Goal: Information Seeking & Learning: Learn about a topic

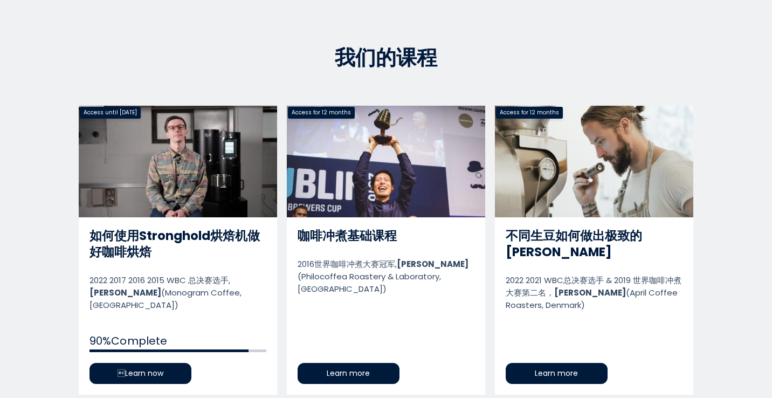
scroll to position [471, 0]
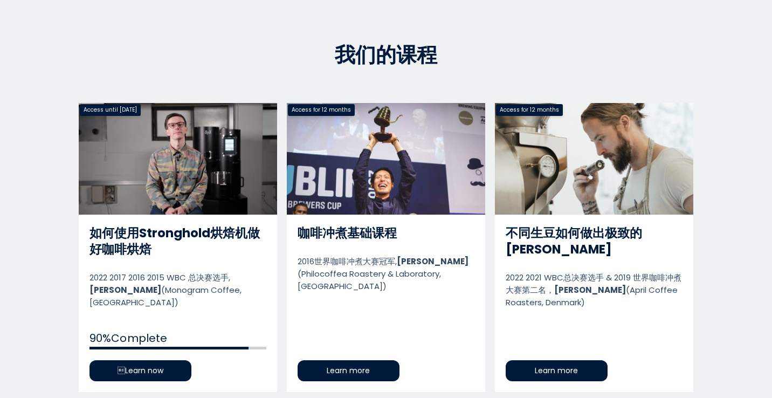
click at [133, 362] on link "如何使用Stronghold烘焙机做好咖啡烘焙" at bounding box center [178, 247] width 198 height 289
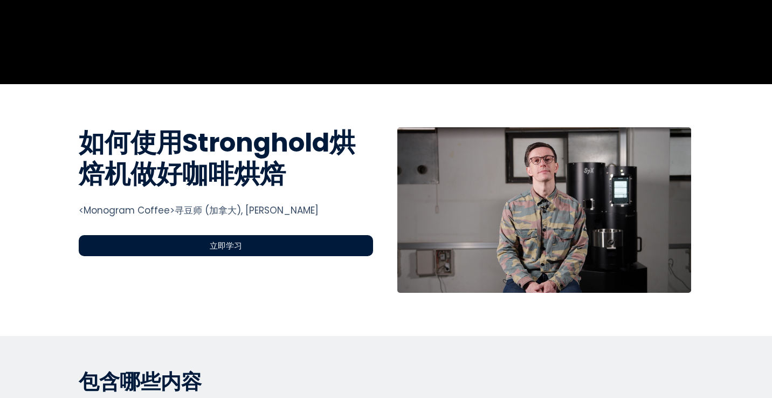
scroll to position [326, 0]
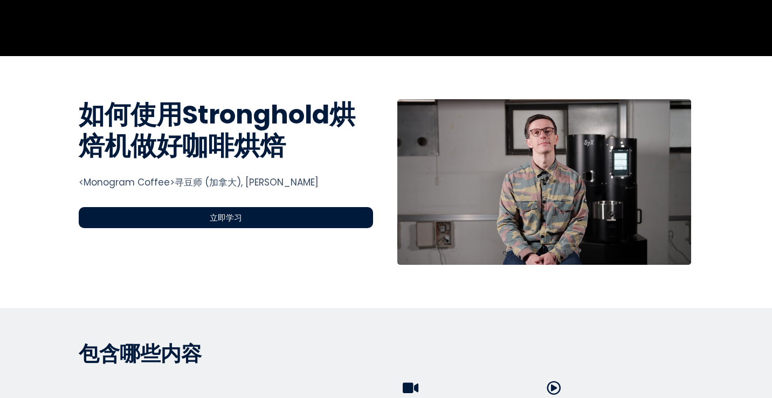
click at [302, 214] on div "立即学习" at bounding box center [226, 217] width 294 height 21
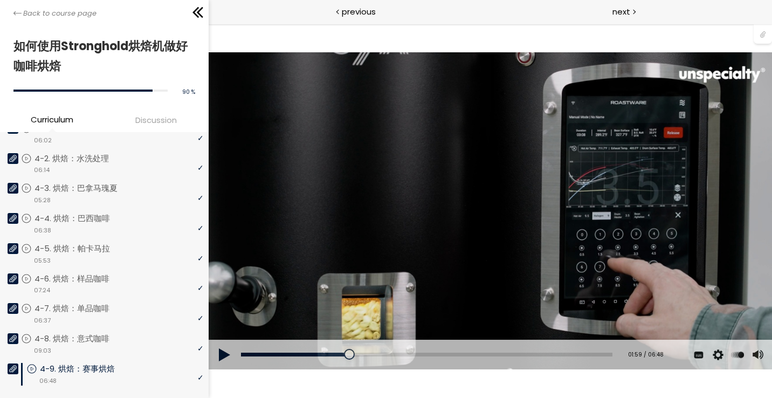
scroll to position [649, 0]
click at [111, 216] on p "4-4. 烘焙：巴西咖啡" at bounding box center [85, 217] width 97 height 12
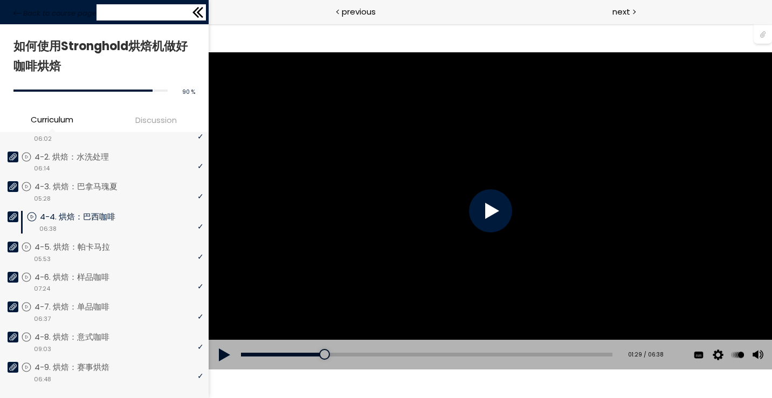
click at [197, 14] on icon at bounding box center [198, 12] width 16 height 16
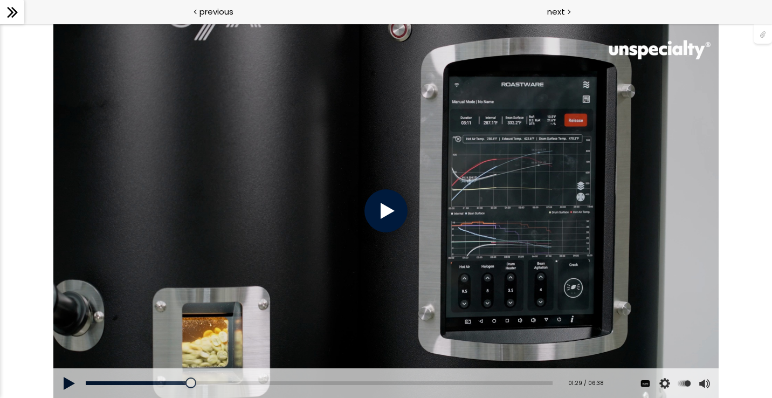
click at [381, 211] on div at bounding box center [385, 210] width 43 height 43
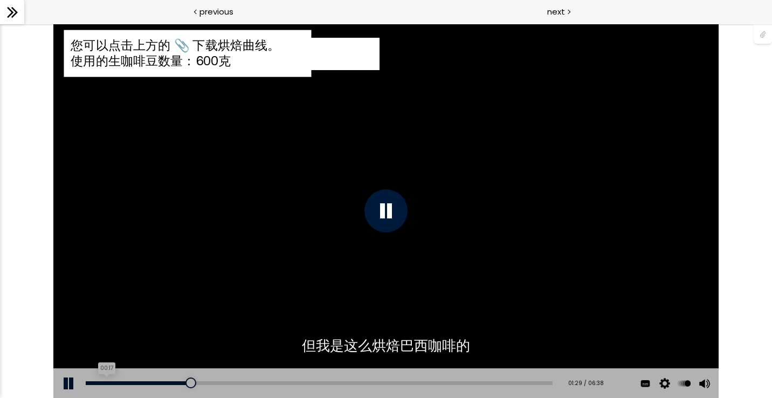
click at [107, 383] on div "00:17" at bounding box center [319, 383] width 466 height 4
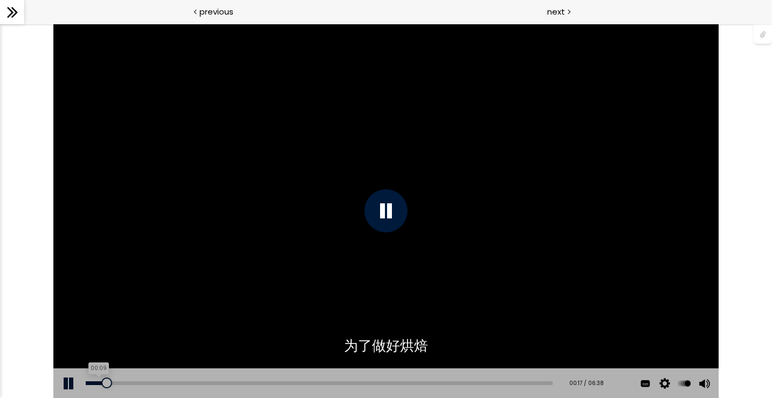
click at [97, 383] on div "00:09" at bounding box center [319, 383] width 466 height 4
click at [105, 384] on div "00:16" at bounding box center [319, 383] width 466 height 4
click at [761, 115] on div "The video is loading... 点击播放声音 @keyframes VOLUME_SMALL_WAVE_FLASH { 0% { opacit…" at bounding box center [386, 211] width 772 height 374
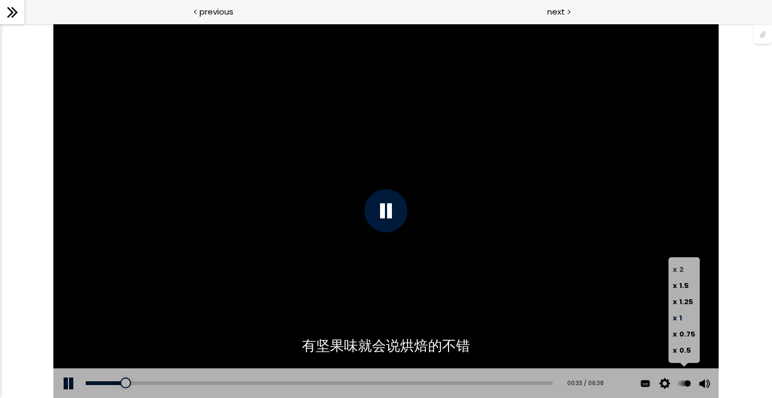
click at [687, 268] on label "x 2" at bounding box center [684, 270] width 23 height 16
